Goal: Find specific page/section: Find specific page/section

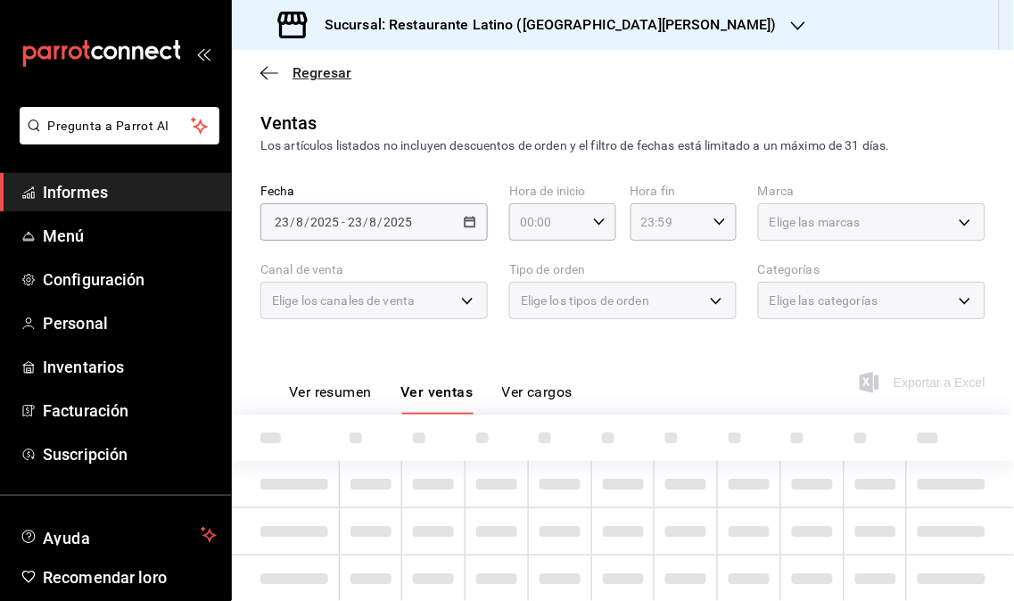
click at [309, 78] on font "Regresar" at bounding box center [321, 72] width 59 height 17
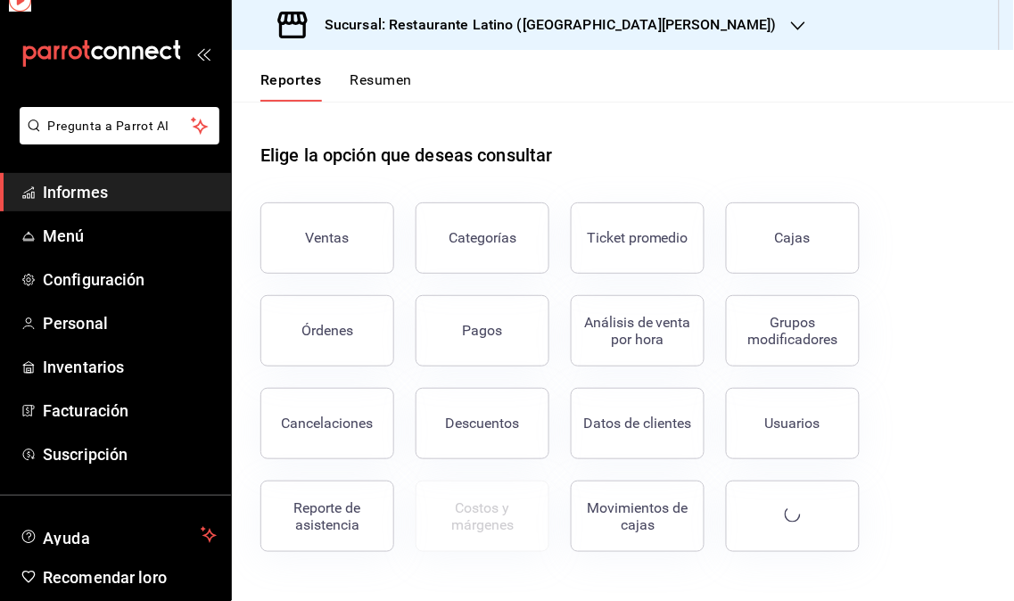
click at [310, 76] on button "Reportes" at bounding box center [291, 86] width 62 height 30
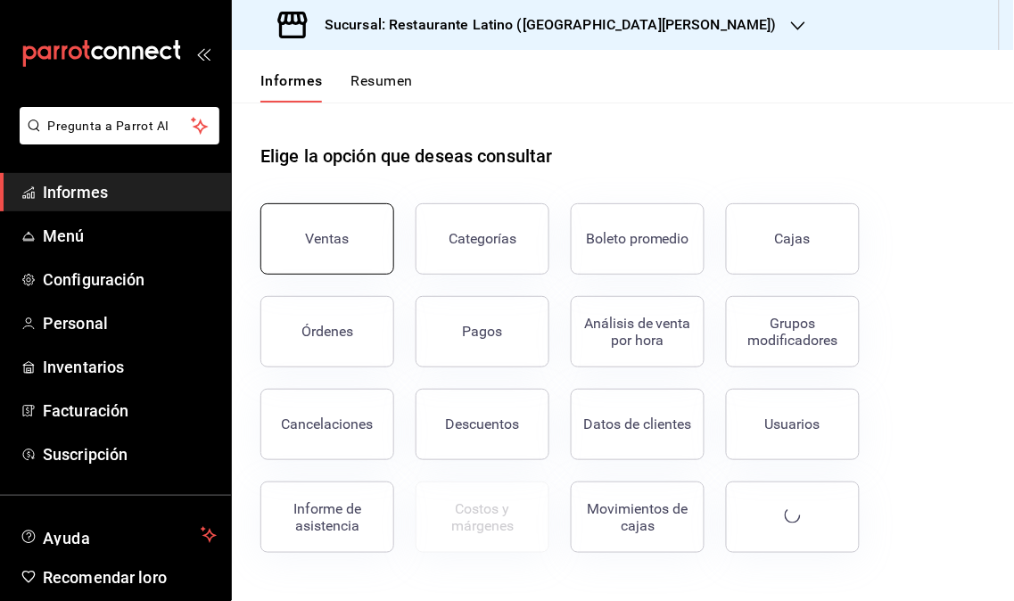
click at [326, 202] on div "Ventas" at bounding box center [316, 228] width 155 height 93
click at [360, 229] on button "Ventas" at bounding box center [327, 238] width 134 height 71
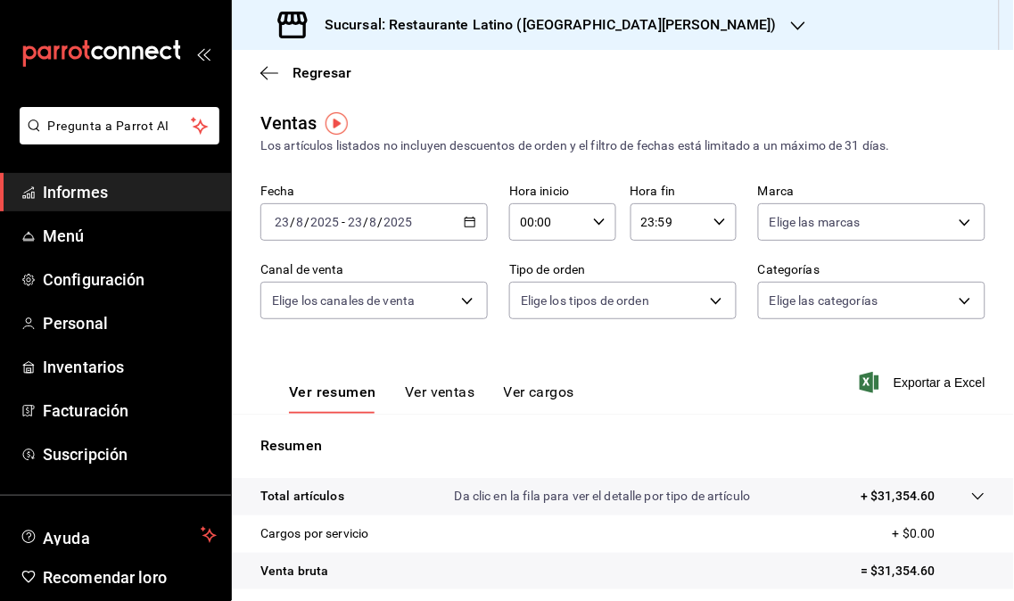
click at [791, 21] on icon "button" at bounding box center [798, 26] width 14 height 14
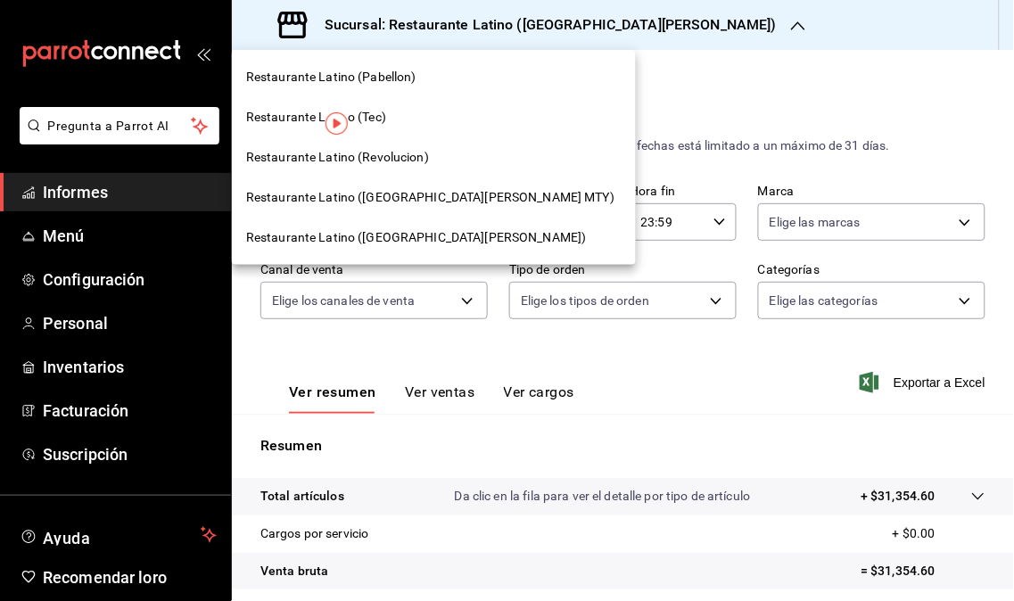
click at [390, 152] on span "Restaurante Latino (Revolucion)" at bounding box center [337, 157] width 183 height 19
